Goal: Information Seeking & Learning: Learn about a topic

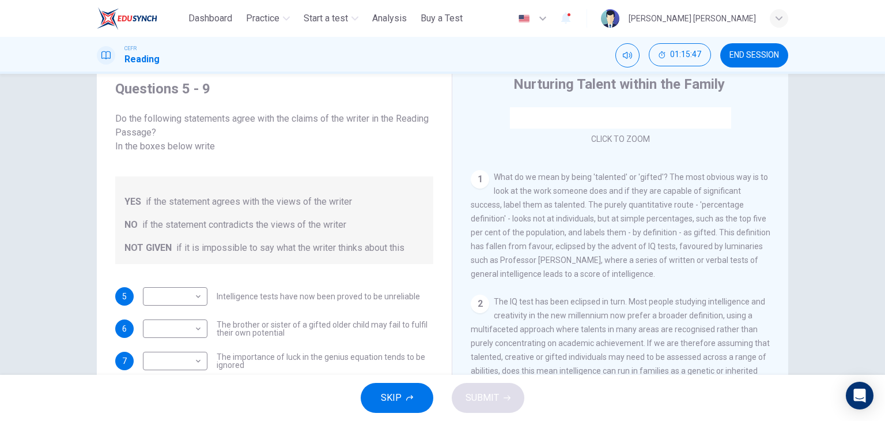
scroll to position [177, 0]
click at [158, 285] on body "This site uses cookies, as explained in our Privacy Policy . If you agree to th…" at bounding box center [442, 210] width 885 height 421
type input "*********"
click at [154, 309] on body "This site uses cookies, as explained in our Privacy Policy . If you agree to th…" at bounding box center [442, 210] width 885 height 421
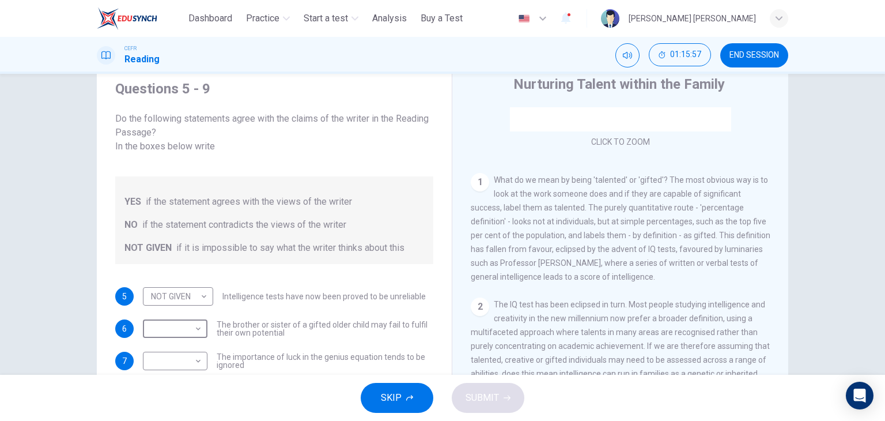
click at [164, 420] on li "YES" at bounding box center [442, 428] width 885 height 14
type input "***"
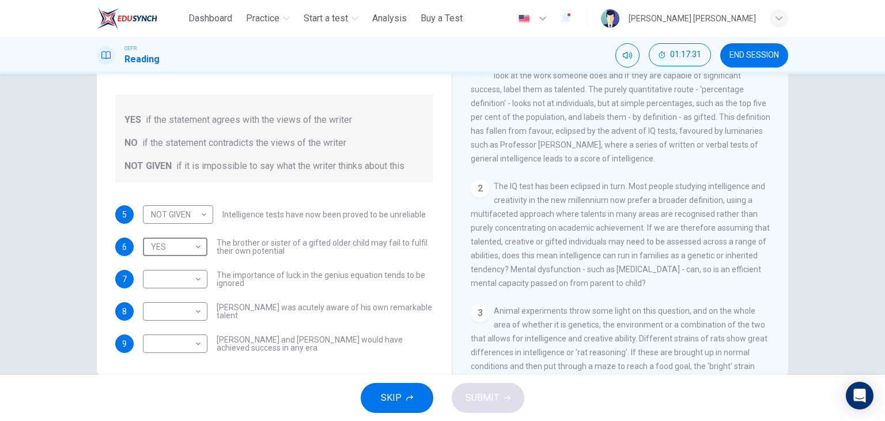
scroll to position [214, 0]
drag, startPoint x: 491, startPoint y: 190, endPoint x: 575, endPoint y: 251, distance: 103.9
click at [575, 251] on div "2 The IQ test has been eclipsed in turn. Most people studying intelligence and …" at bounding box center [621, 234] width 300 height 111
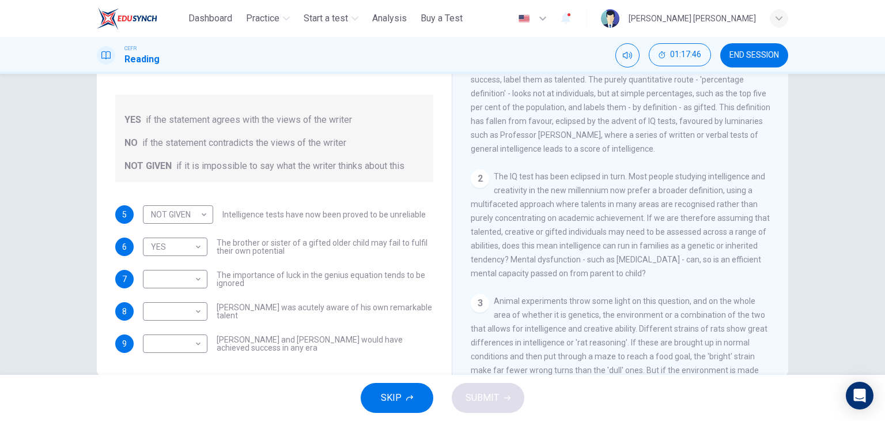
scroll to position [224, 0]
drag, startPoint x: 491, startPoint y: 180, endPoint x: 517, endPoint y: 254, distance: 78.7
click at [517, 254] on span "The IQ test has been eclipsed in turn. Most people studying intelligence and cr…" at bounding box center [620, 224] width 299 height 106
drag, startPoint x: 491, startPoint y: 180, endPoint x: 566, endPoint y: 278, distance: 123.0
click at [566, 277] on span "The IQ test has been eclipsed in turn. Most people studying intelligence and cr…" at bounding box center [620, 224] width 299 height 106
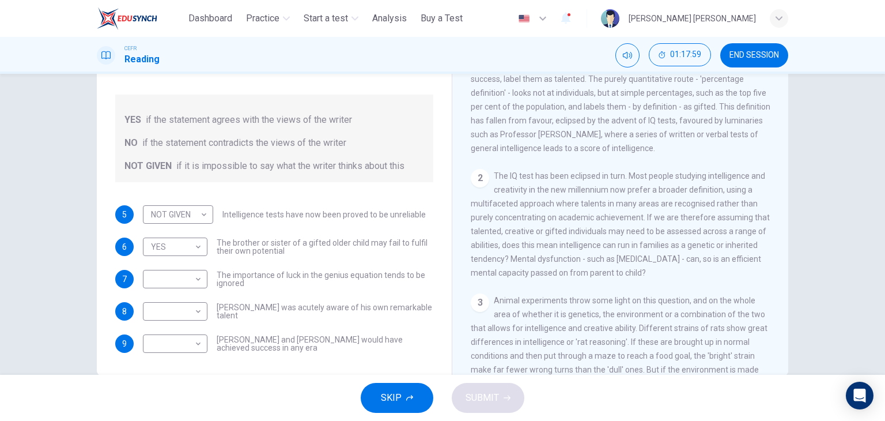
drag, startPoint x: 494, startPoint y: 180, endPoint x: 510, endPoint y: 190, distance: 19.4
click at [510, 190] on span "The IQ test has been eclipsed in turn. Most people studying intelligence and cr…" at bounding box center [620, 224] width 299 height 106
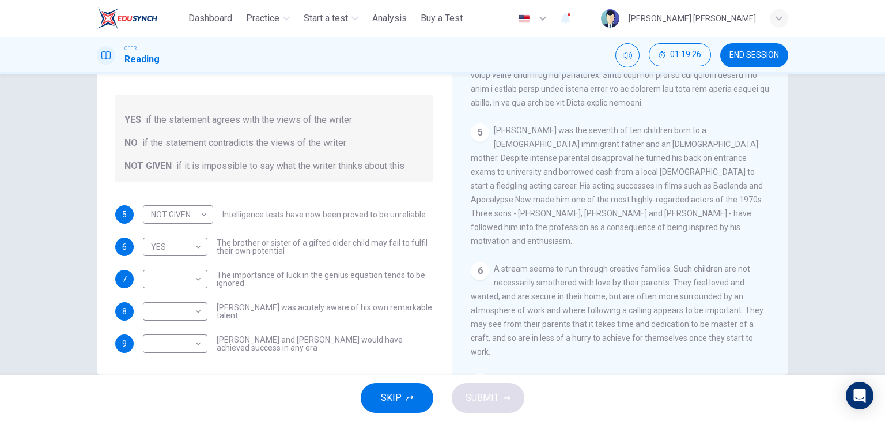
scroll to position [823, 0]
click at [587, 268] on div "CLICK TO ZOOM Click to Zoom 1 What do we mean by being 'talented' or 'gifted'? …" at bounding box center [628, 200] width 315 height 350
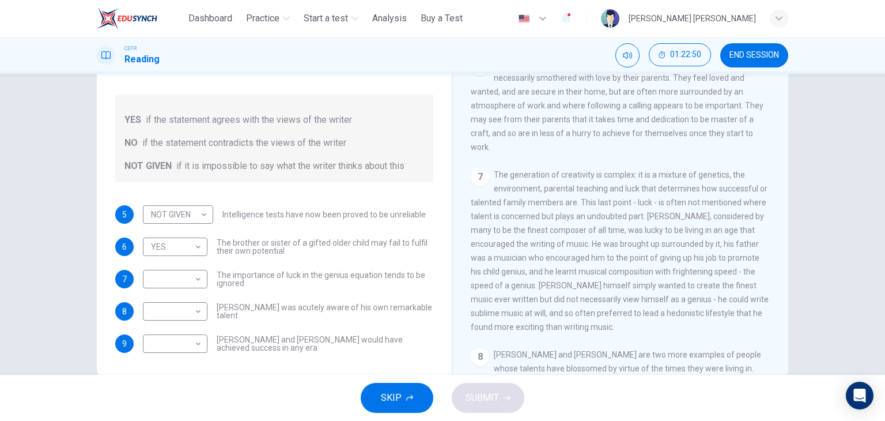
scroll to position [1028, 0]
click at [181, 261] on body "This site uses cookies, as explained in our Privacy Policy . If you agree to th…" at bounding box center [442, 210] width 885 height 421
click at [175, 420] on li "YES" at bounding box center [442, 428] width 885 height 14
type input "***"
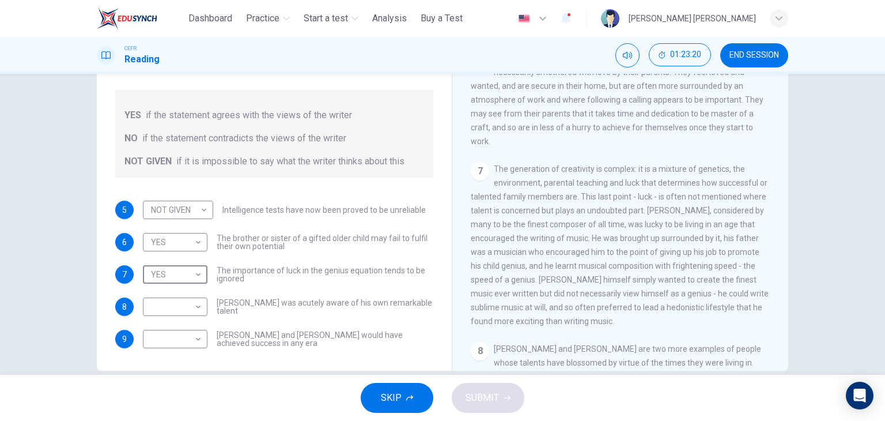
scroll to position [127, 0]
click at [175, 291] on body "This site uses cookies, as explained in our Privacy Policy . If you agree to th…" at bounding box center [442, 210] width 885 height 421
type input "**"
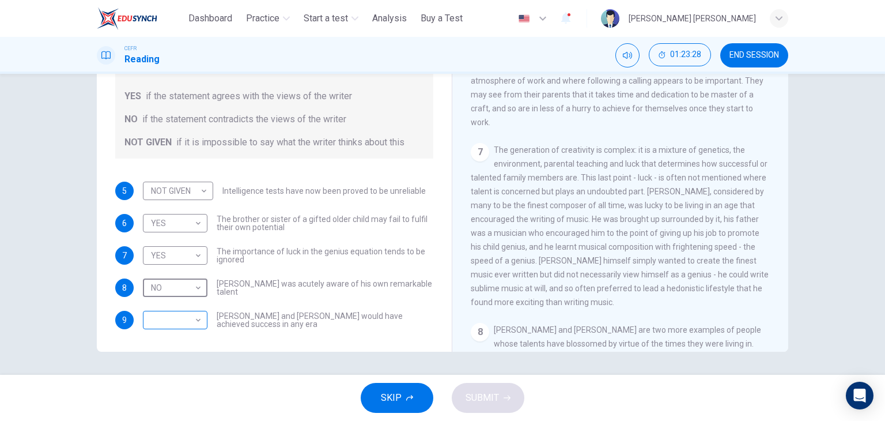
scroll to position [145, 0]
click at [177, 302] on body "This site uses cookies, as explained in our Privacy Policy . If you agree to th…" at bounding box center [442, 210] width 885 height 421
type input "**"
click at [497, 408] on button "SUBMIT" at bounding box center [488, 398] width 73 height 30
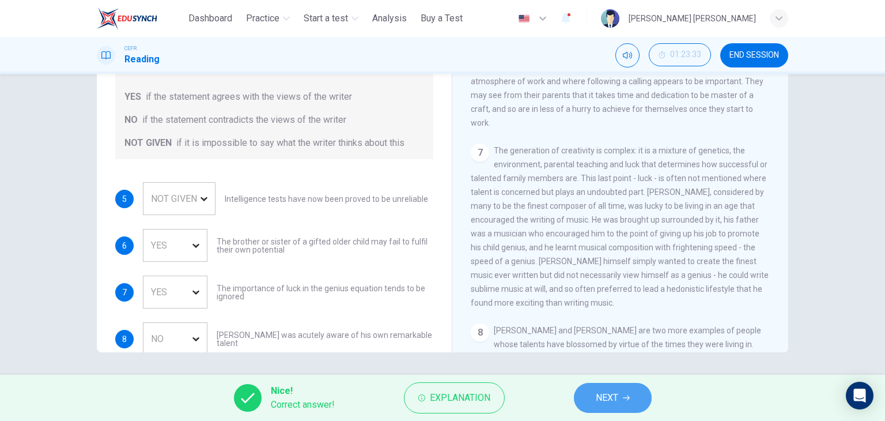
click at [622, 404] on button "NEXT" at bounding box center [613, 398] width 78 height 30
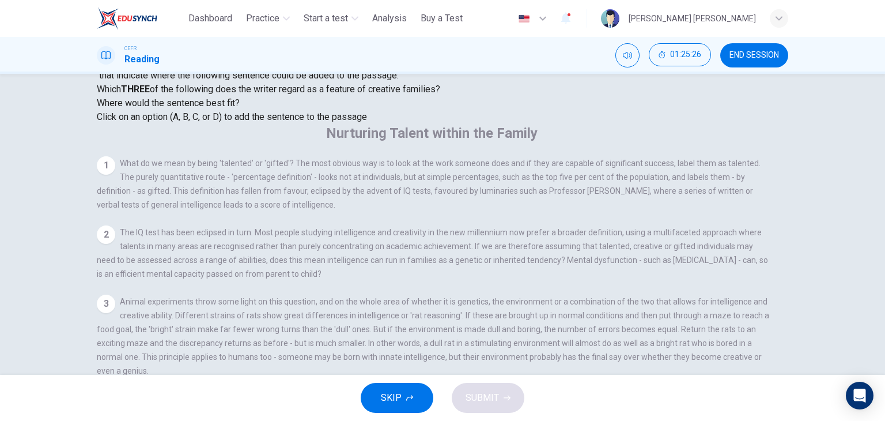
scroll to position [100, 0]
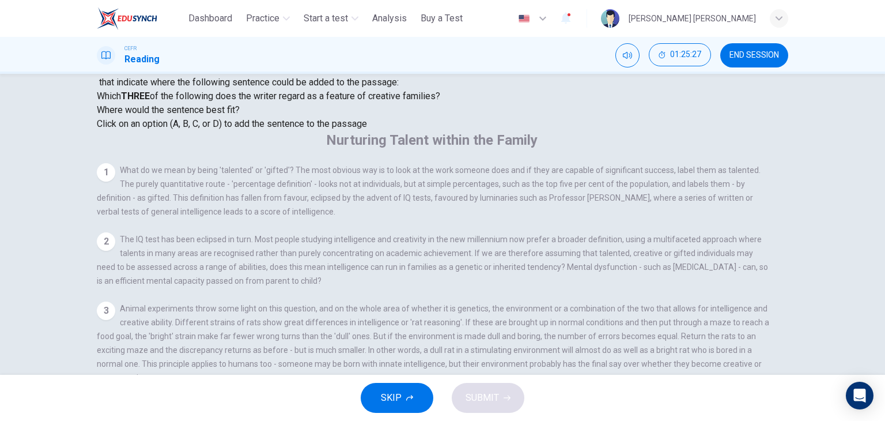
click at [260, 129] on span "Click on an option (A, B, C, or D) to add the sentence to the passage" at bounding box center [232, 123] width 270 height 11
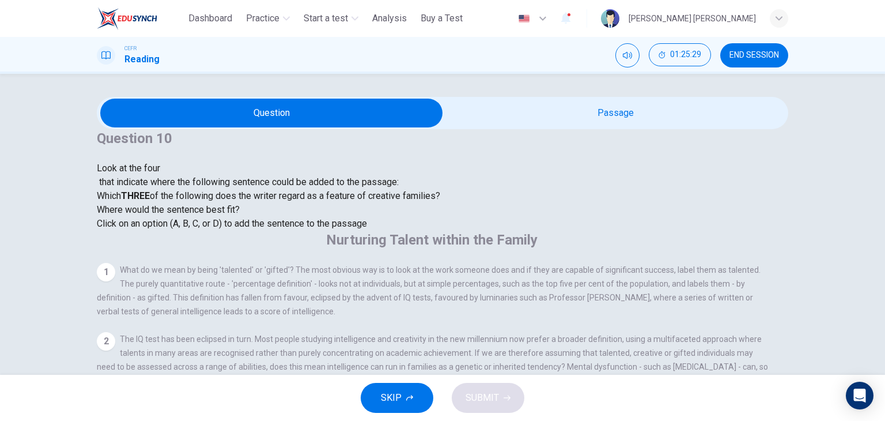
drag, startPoint x: 196, startPoint y: 149, endPoint x: 187, endPoint y: 244, distance: 96.1
click at [187, 230] on div "Question 10 Look at the four that indicate where the following sentence could b…" at bounding box center [268, 179] width 343 height 101
click at [187, 203] on div "Which THREE of the following does the writer regard as a feature of creative fa…" at bounding box center [268, 196] width 343 height 14
drag, startPoint x: 187, startPoint y: 244, endPoint x: 213, endPoint y: 282, distance: 45.9
click at [213, 230] on div "Question 10 Look at the four that indicate where the following sentence could b…" at bounding box center [268, 179] width 343 height 101
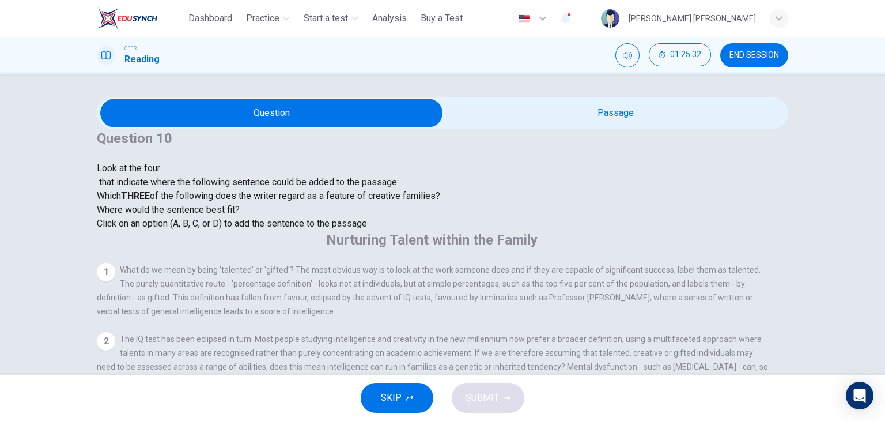
click at [213, 215] on span "Where would the sentence best fit?" at bounding box center [169, 209] width 145 height 11
drag, startPoint x: 213, startPoint y: 282, endPoint x: 225, endPoint y: 177, distance: 105.6
click at [225, 177] on div "Question 10 Look at the four that indicate where the following sentence could b…" at bounding box center [268, 179] width 343 height 101
click at [217, 201] on span "Which THREE of the following does the writer regard as a feature of creative fa…" at bounding box center [268, 195] width 343 height 11
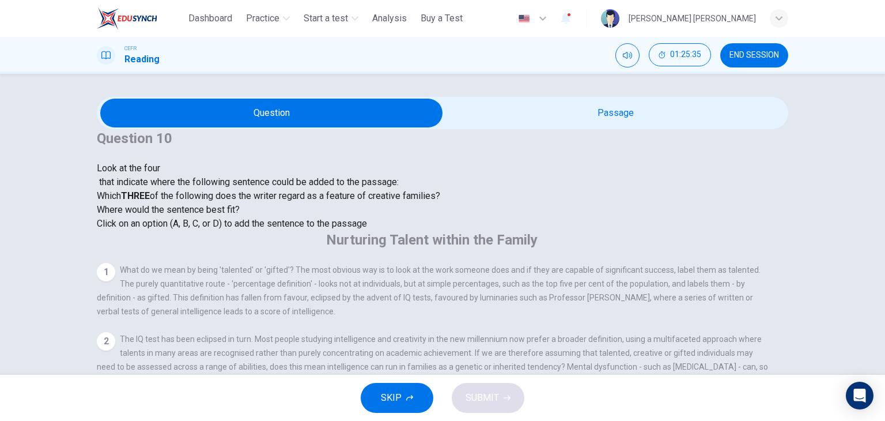
click at [240, 229] on span "Click on an option (A, B, C, or D) to add the sentence to the passage" at bounding box center [232, 223] width 270 height 11
drag, startPoint x: 240, startPoint y: 302, endPoint x: 256, endPoint y: 286, distance: 22.0
click at [256, 230] on div "Where would the sentence best fit? Click on an option (A, B, C, or D) to add th…" at bounding box center [268, 217] width 343 height 28
drag, startPoint x: 256, startPoint y: 286, endPoint x: 202, endPoint y: 148, distance: 148.5
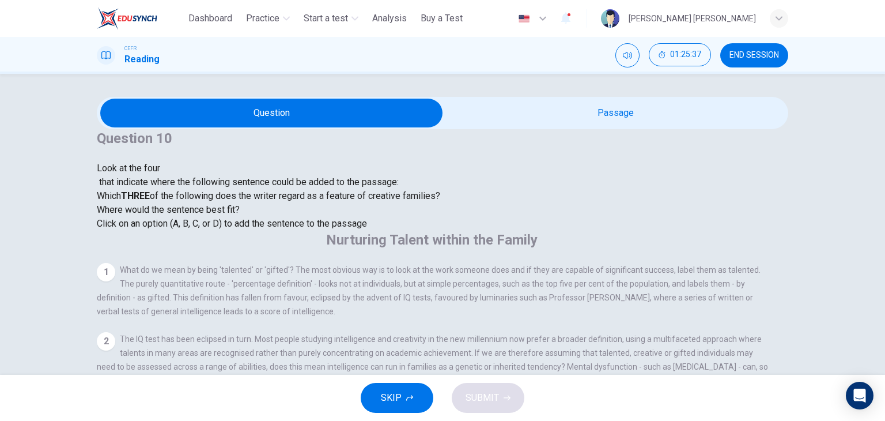
click at [202, 148] on div "Question 10 Look at the four that indicate where the following sentence could b…" at bounding box center [268, 179] width 343 height 101
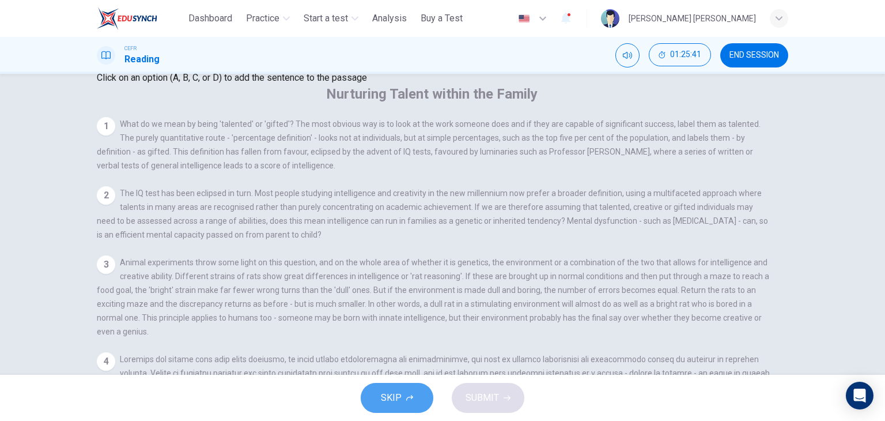
click at [407, 406] on button "SKIP" at bounding box center [397, 398] width 73 height 30
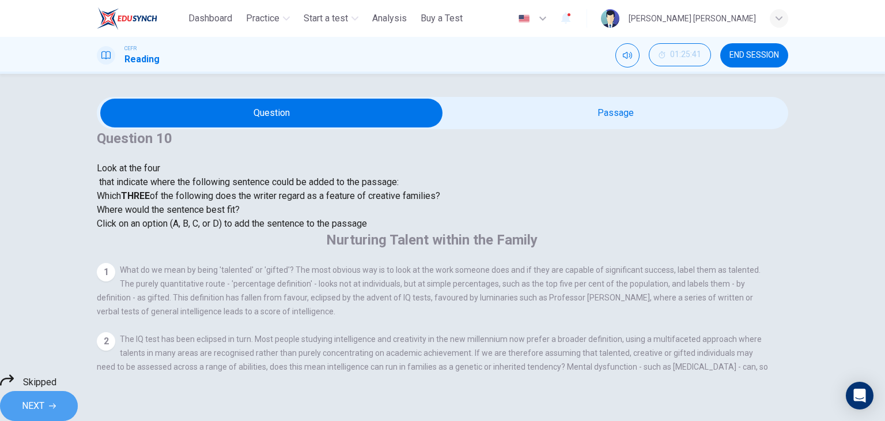
click at [44, 398] on span "NEXT" at bounding box center [33, 406] width 22 height 16
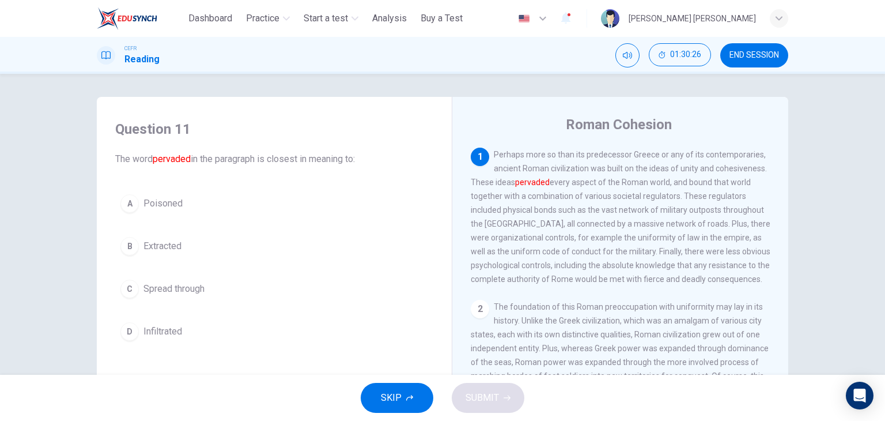
drag, startPoint x: 521, startPoint y: 181, endPoint x: 583, endPoint y: 182, distance: 61.7
click at [583, 182] on span "Perhaps more so than its predecessor Greece or any of its contemporaries, ancie…" at bounding box center [621, 217] width 300 height 134
click at [550, 182] on font "pervaded" at bounding box center [532, 181] width 35 height 9
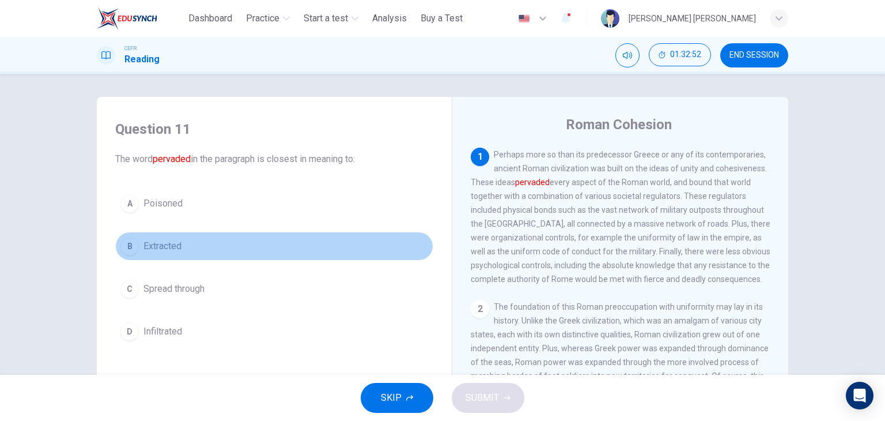
click at [182, 246] on button "B Extracted" at bounding box center [274, 246] width 318 height 29
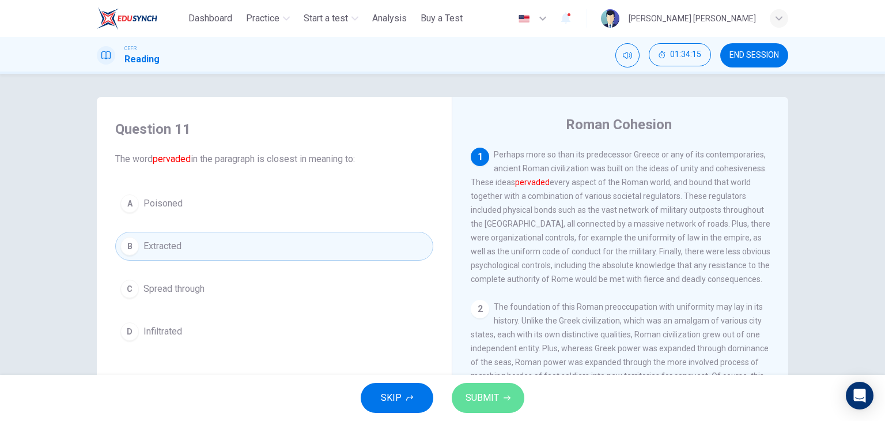
click at [500, 388] on button "SUBMIT" at bounding box center [488, 398] width 73 height 30
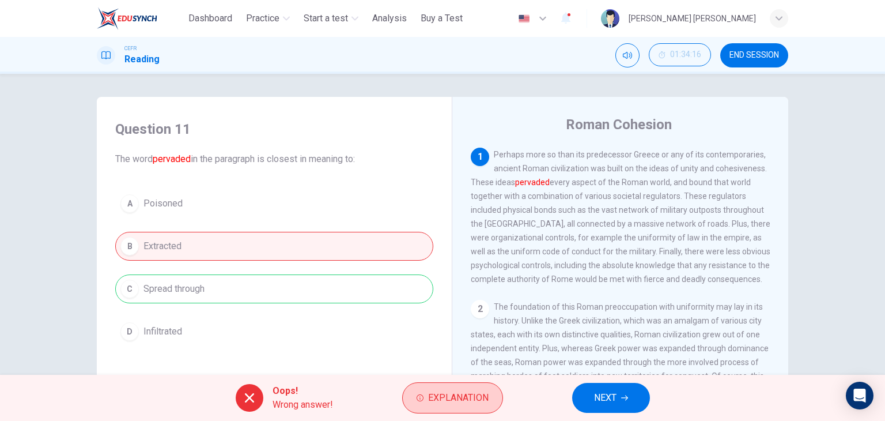
click at [478, 398] on span "Explanation" at bounding box center [458, 397] width 60 height 16
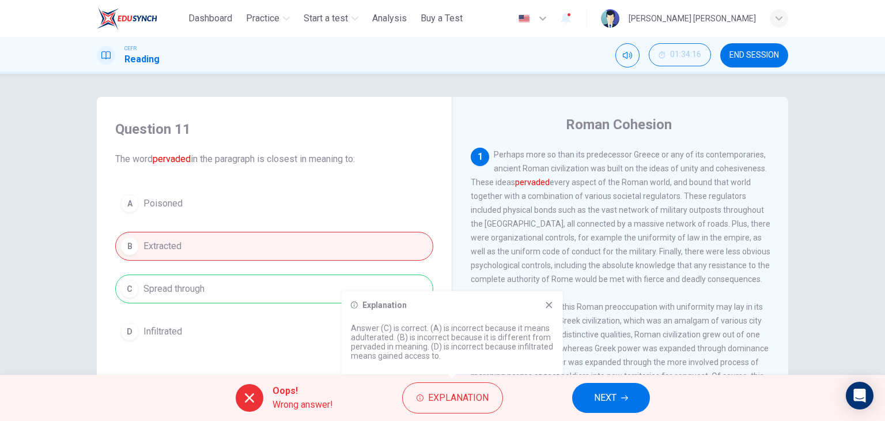
click at [661, 243] on span "Perhaps more so than its predecessor Greece or any of its contemporaries, ancie…" at bounding box center [621, 217] width 300 height 134
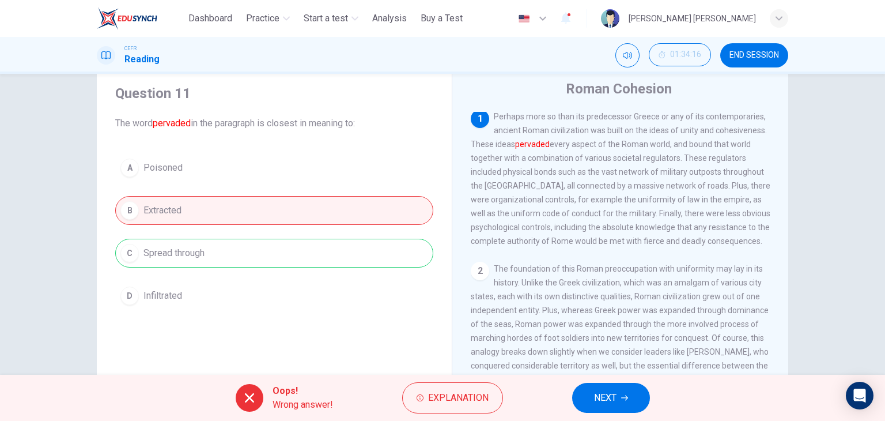
scroll to position [37, 0]
click at [590, 402] on button "NEXT" at bounding box center [611, 398] width 78 height 30
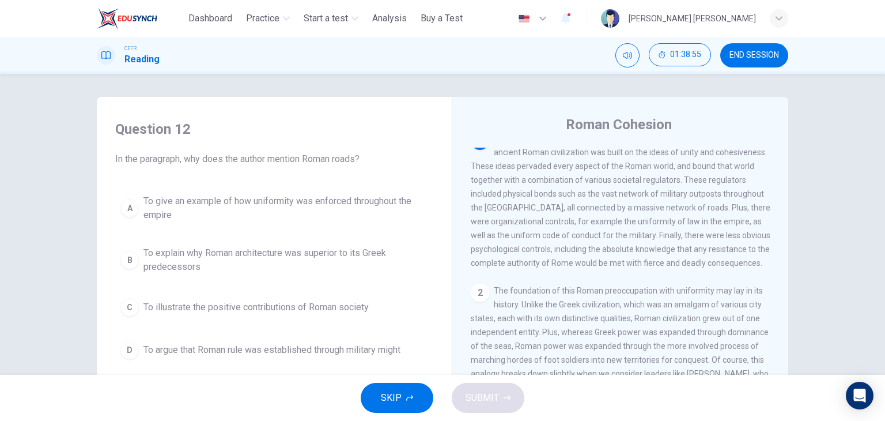
scroll to position [0, 0]
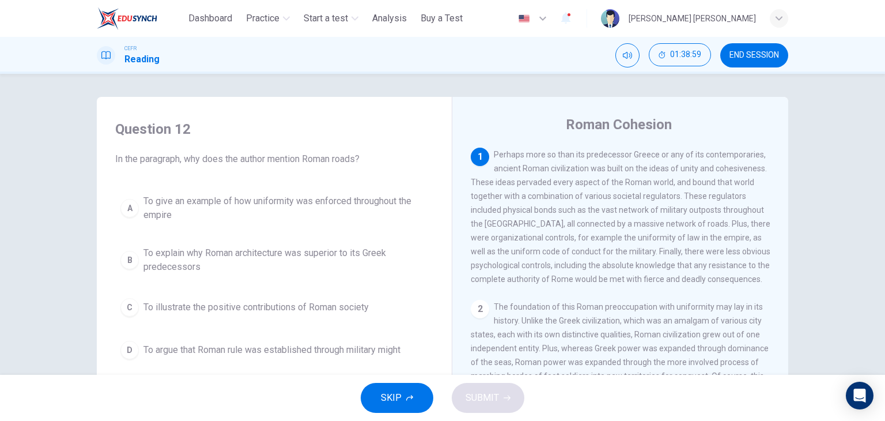
drag, startPoint x: 577, startPoint y: 150, endPoint x: 525, endPoint y: 183, distance: 61.4
click at [525, 183] on span "Perhaps more so than its predecessor Greece or any of its contemporaries, ancie…" at bounding box center [621, 217] width 300 height 134
drag, startPoint x: 525, startPoint y: 183, endPoint x: 539, endPoint y: 208, distance: 28.1
click at [539, 208] on span "Perhaps more so than its predecessor Greece or any of its contemporaries, ancie…" at bounding box center [621, 217] width 300 height 134
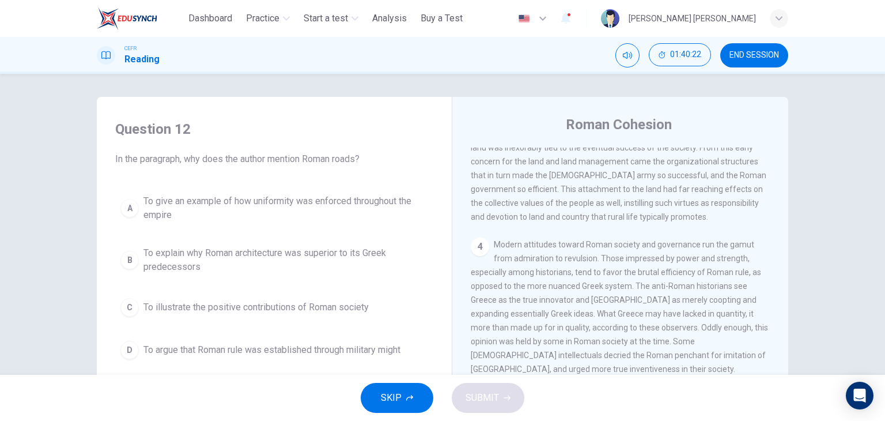
scroll to position [461, 0]
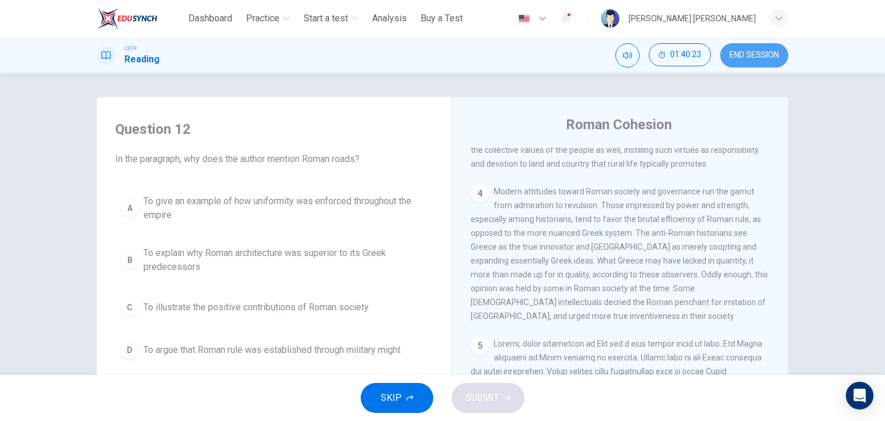
click at [758, 53] on span "END SESSION" at bounding box center [754, 55] width 50 height 9
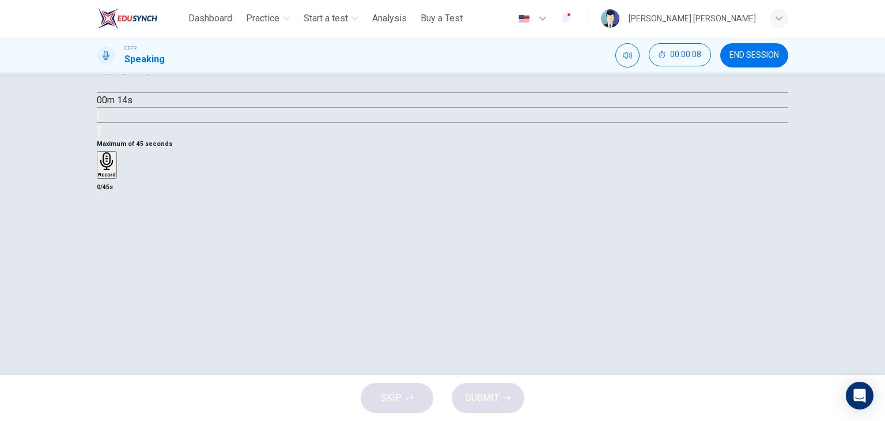
scroll to position [90, 0]
click at [116, 175] on h6 "Record" at bounding box center [107, 172] width 18 height 6
click at [109, 243] on h6 "Stop" at bounding box center [104, 240] width 12 height 6
click at [98, 176] on div "button" at bounding box center [98, 171] width 0 height 9
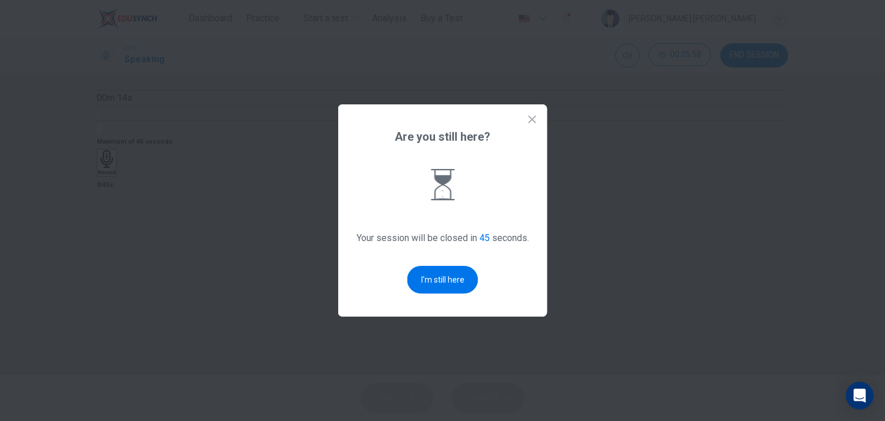
click at [532, 115] on icon at bounding box center [533, 120] width 12 height 12
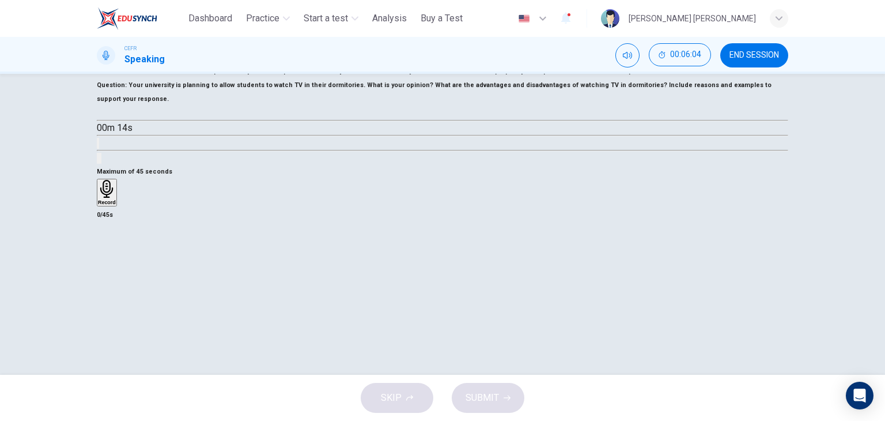
scroll to position [61, 0]
